Goal: Information Seeking & Learning: Find specific fact

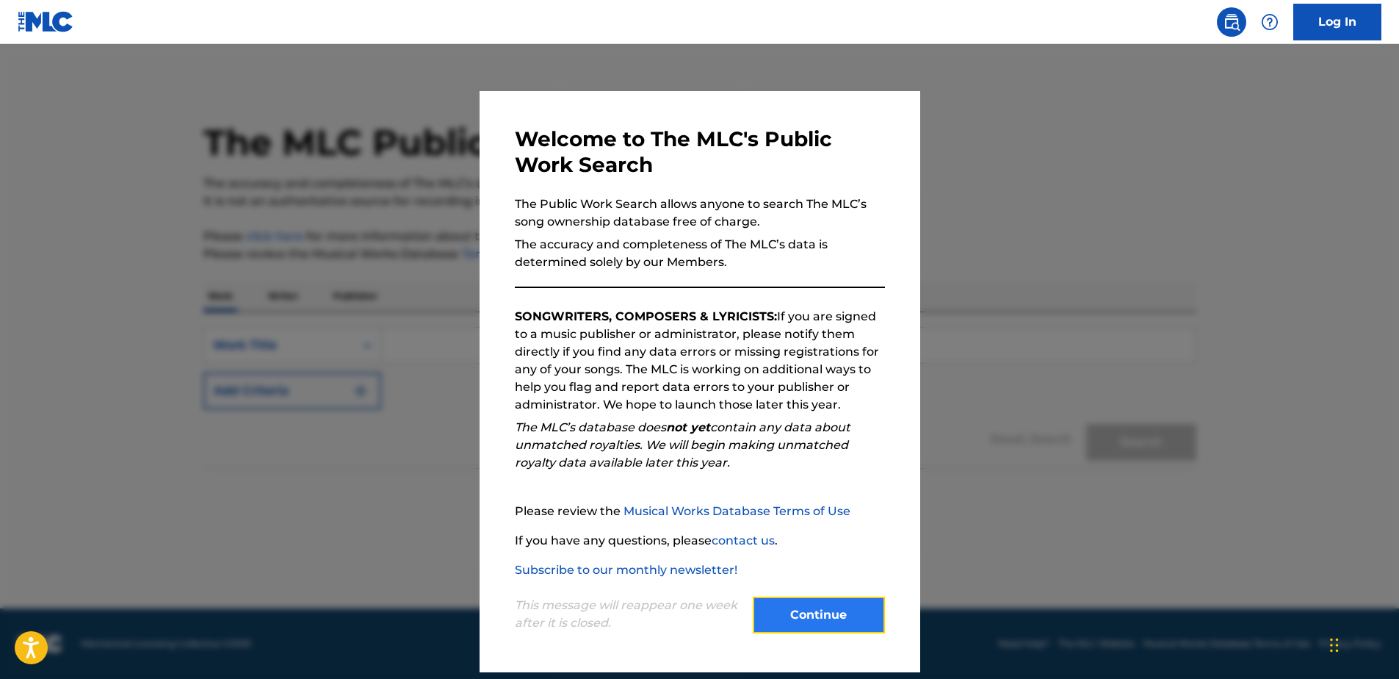
click at [827, 611] on button "Continue" at bounding box center [819, 614] width 132 height 37
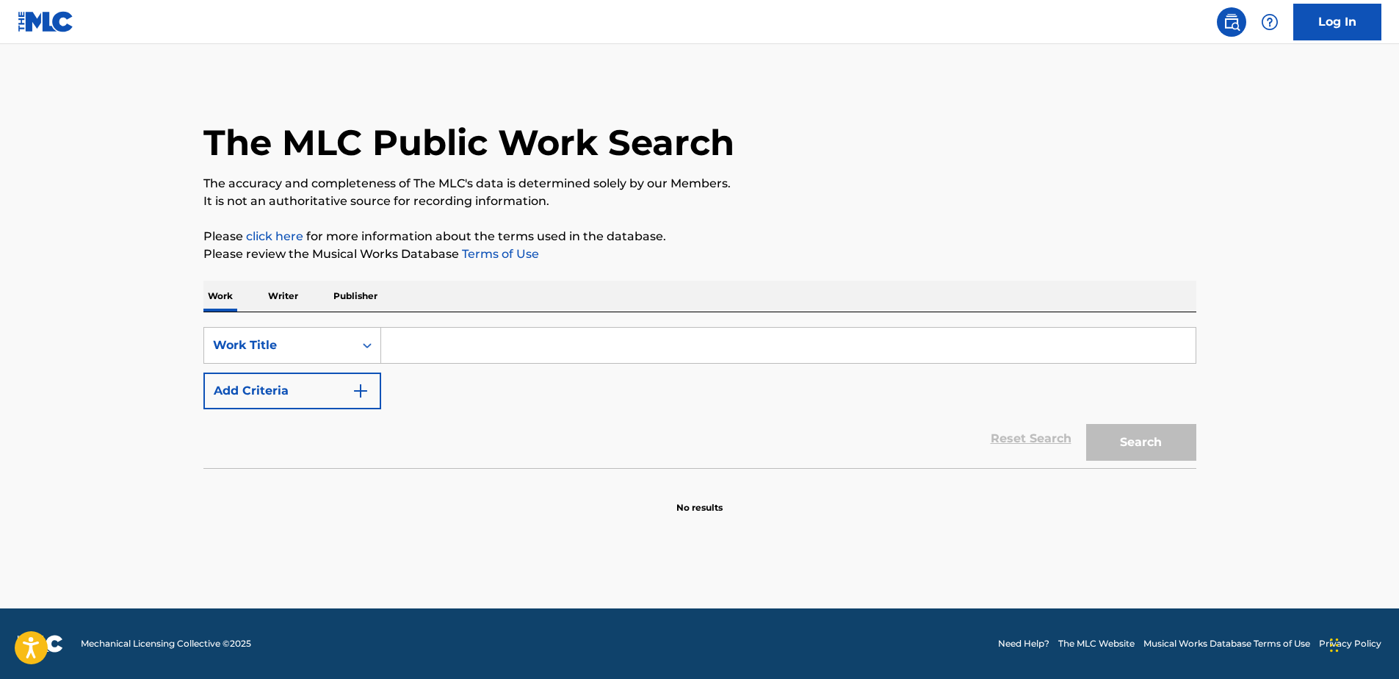
click at [449, 347] on input "Search Form" at bounding box center [788, 345] width 814 height 35
type input "fire"
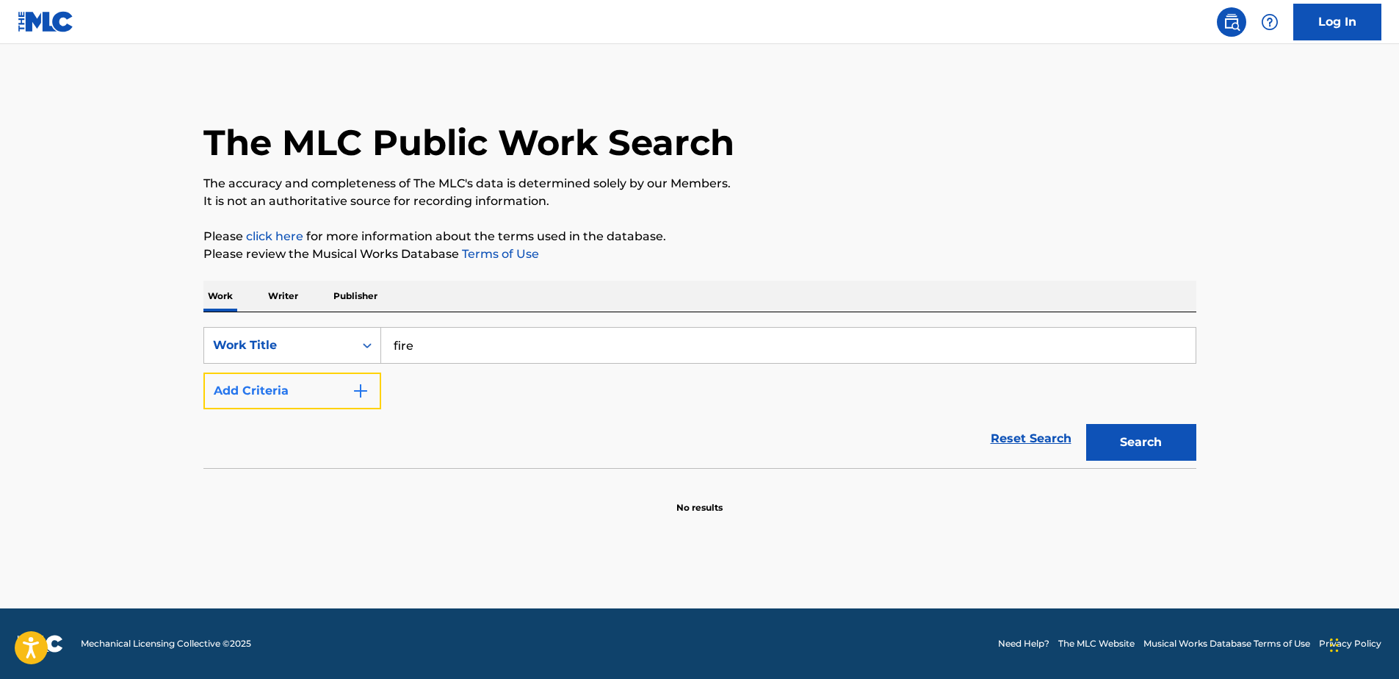
click at [361, 388] on img "Search Form" at bounding box center [361, 391] width 18 height 18
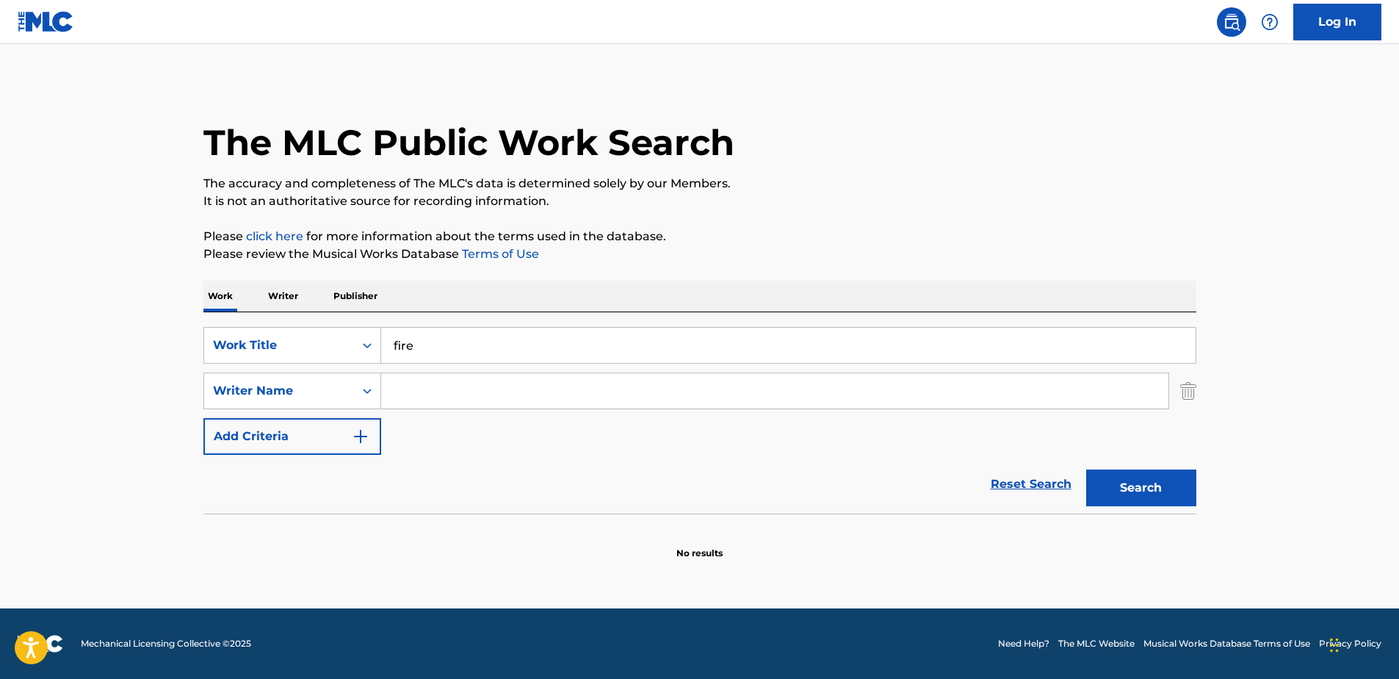
click at [419, 400] on input "Search Form" at bounding box center [774, 390] width 787 height 35
type input "[PERSON_NAME]"
click at [1113, 481] on button "Search" at bounding box center [1141, 487] width 110 height 37
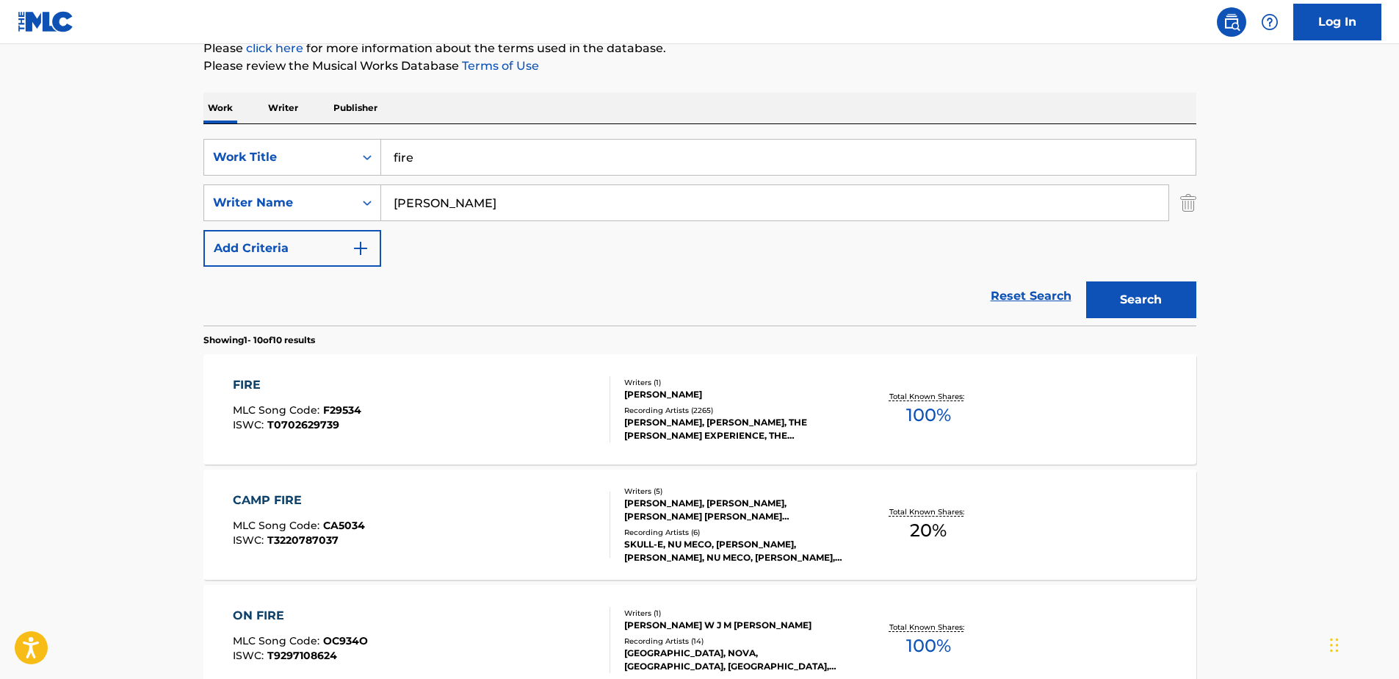
scroll to position [196, 0]
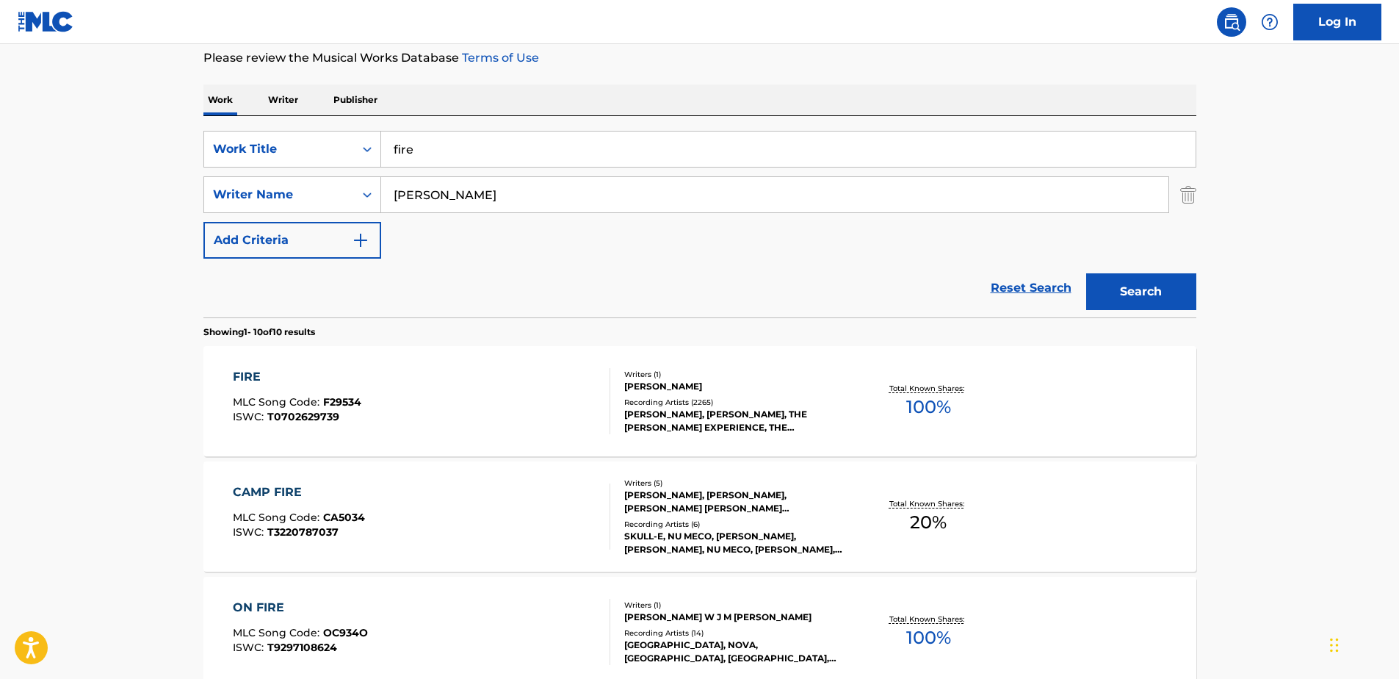
click at [255, 380] on div "FIRE" at bounding box center [297, 377] width 129 height 18
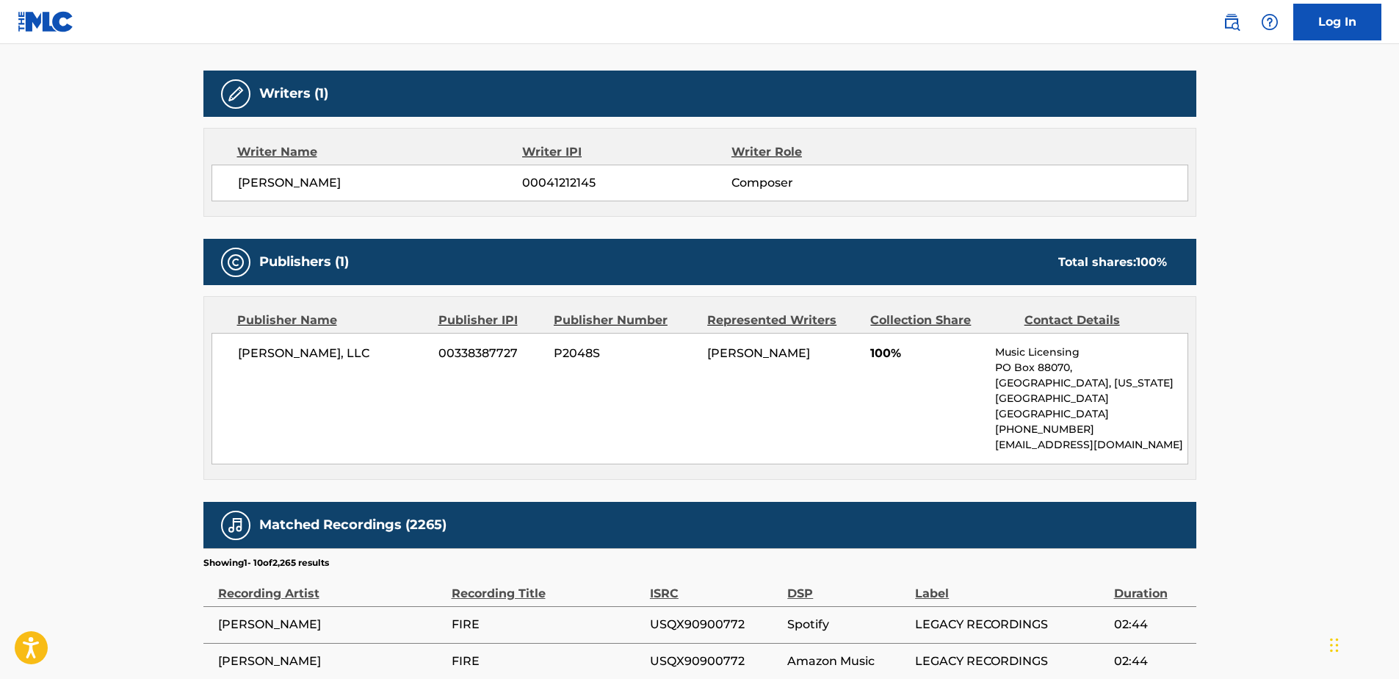
scroll to position [588, 0]
